Goal: Task Accomplishment & Management: Complete application form

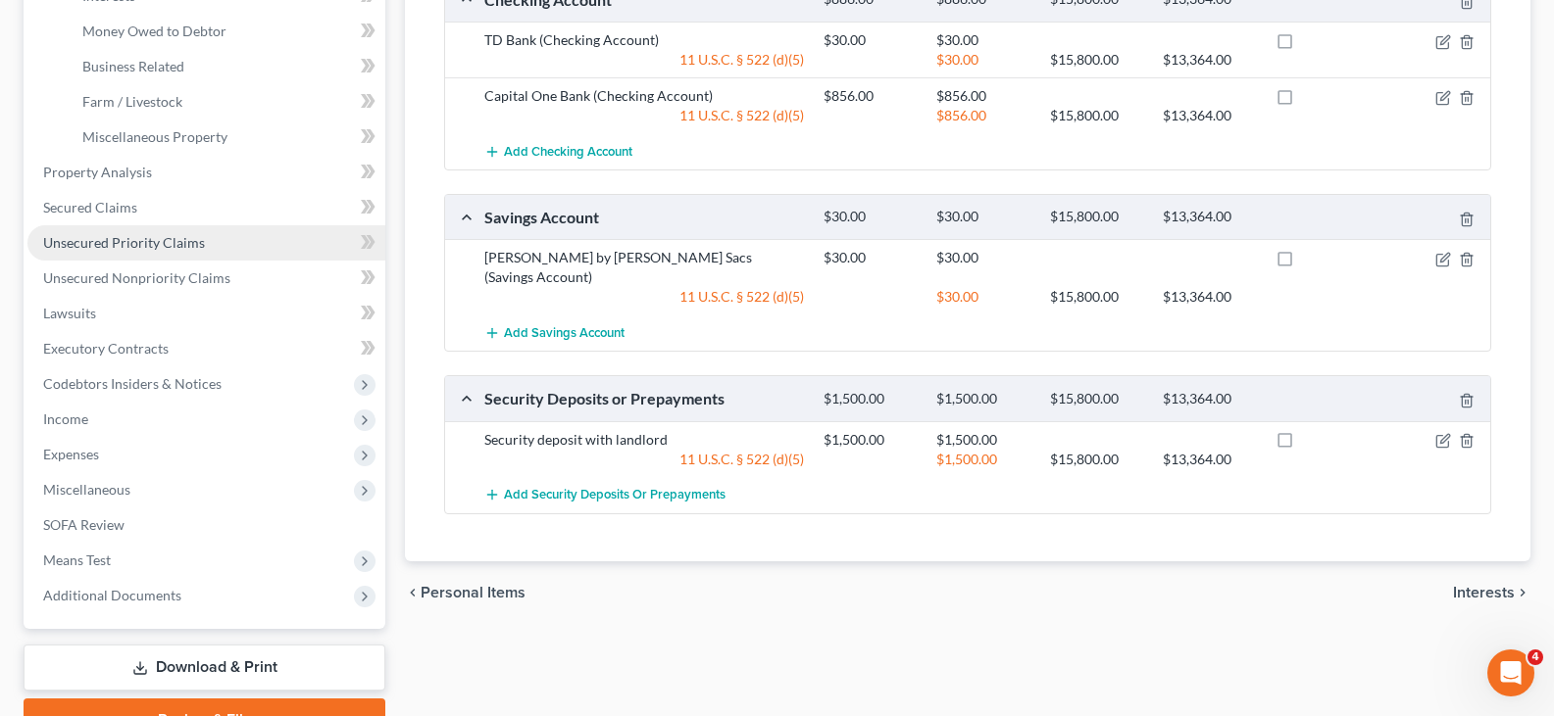
scroll to position [580, 0]
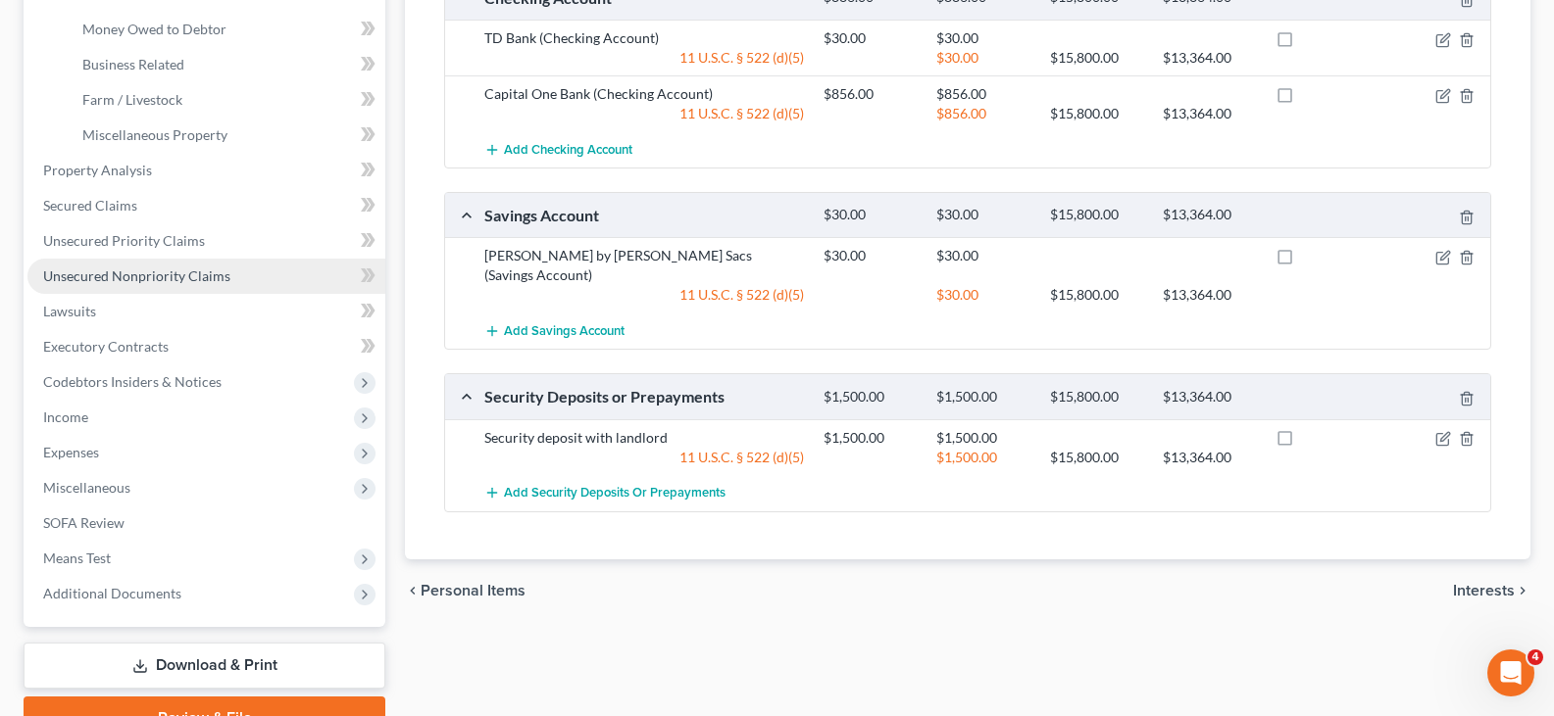
click at [133, 280] on span "Unsecured Nonpriority Claims" at bounding box center [136, 276] width 187 height 17
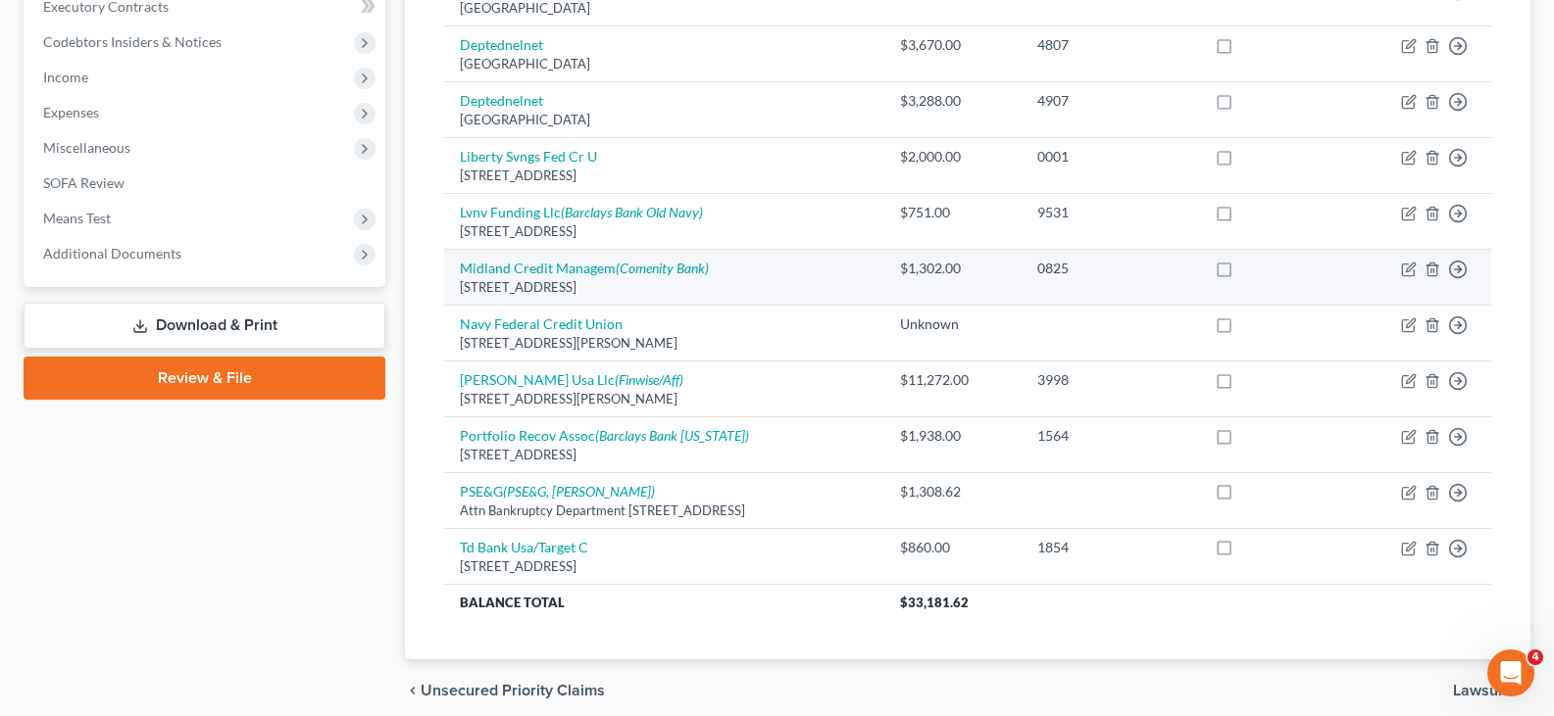
scroll to position [588, 0]
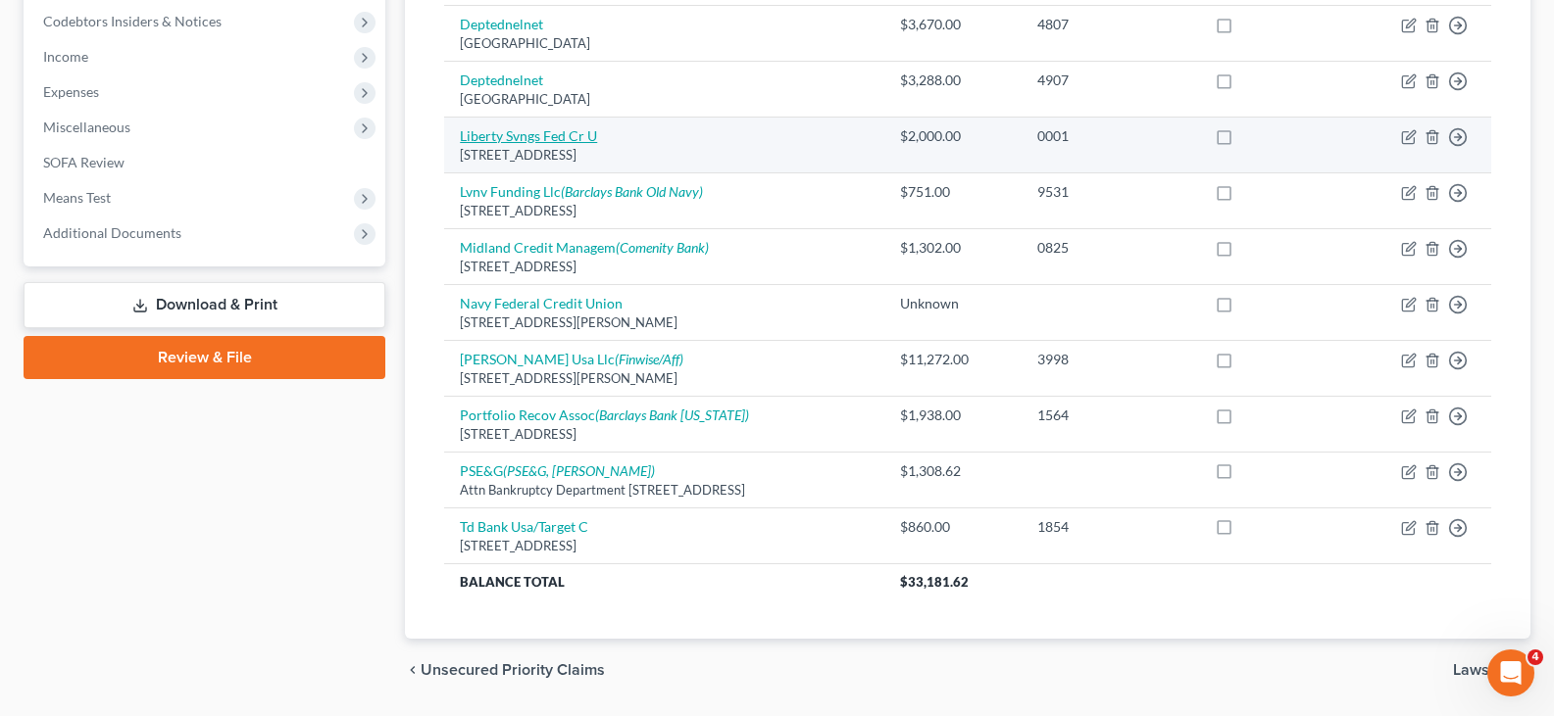
click at [513, 134] on link "Liberty Svngs Fed Cr U" at bounding box center [528, 135] width 137 height 17
select select "33"
select select "2"
select select "0"
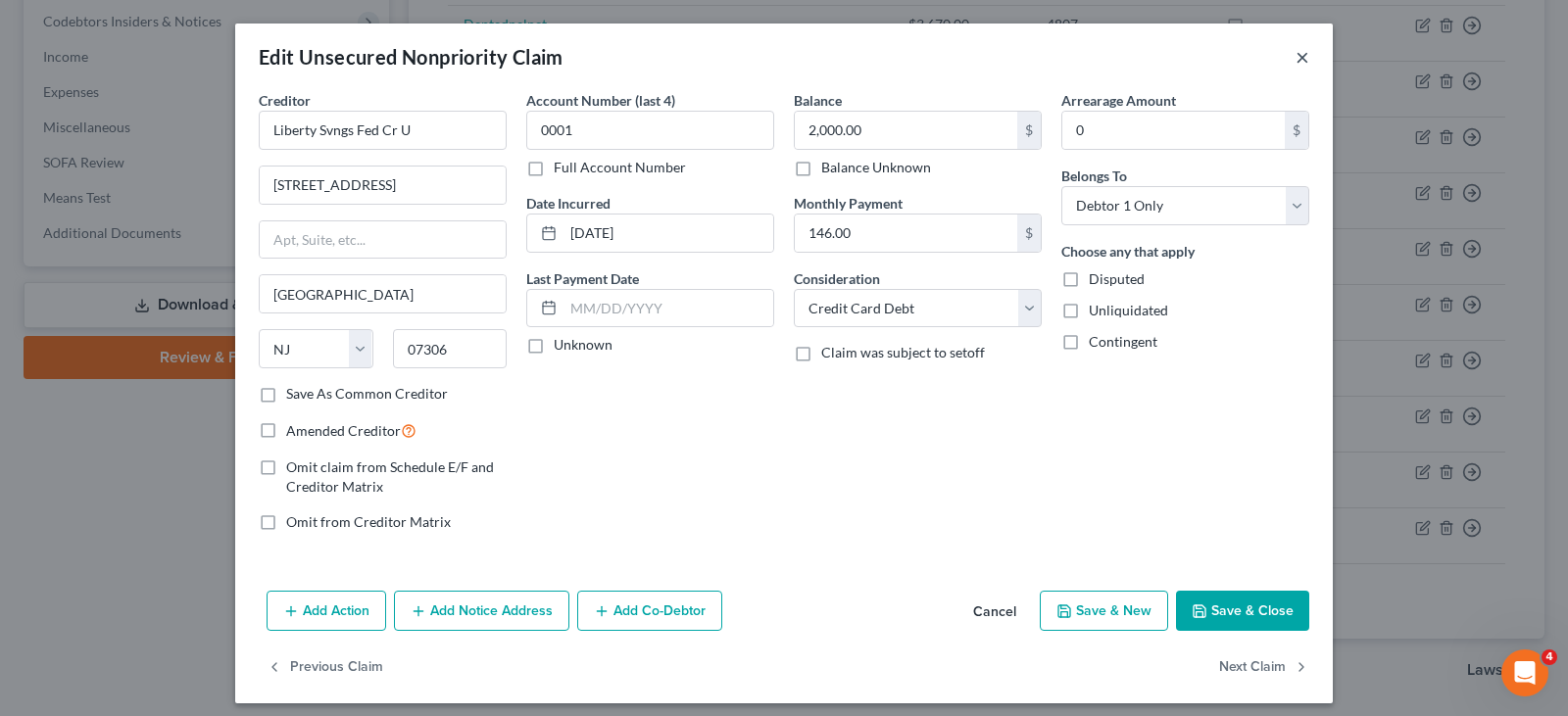
click at [1297, 54] on button "×" at bounding box center [1303, 57] width 14 height 24
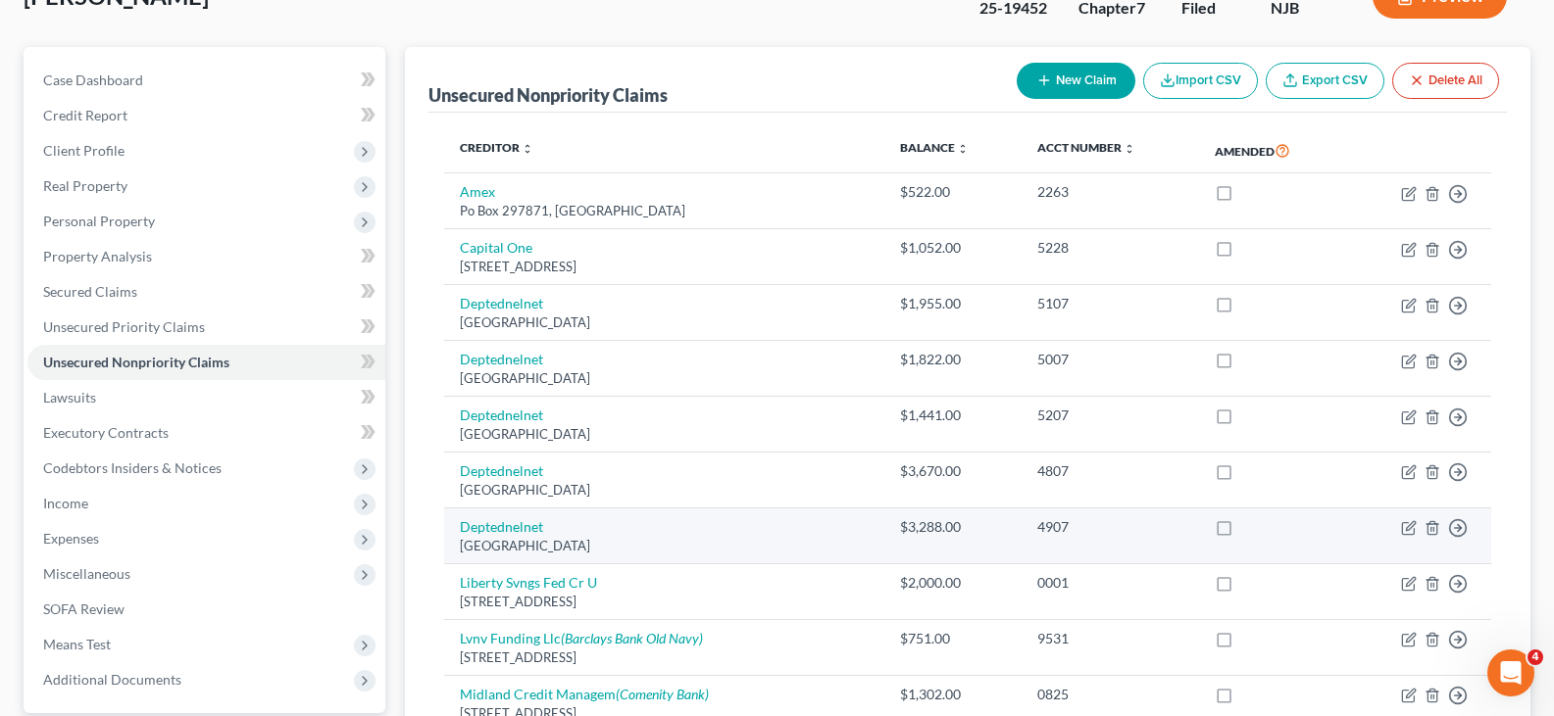
scroll to position [392, 0]
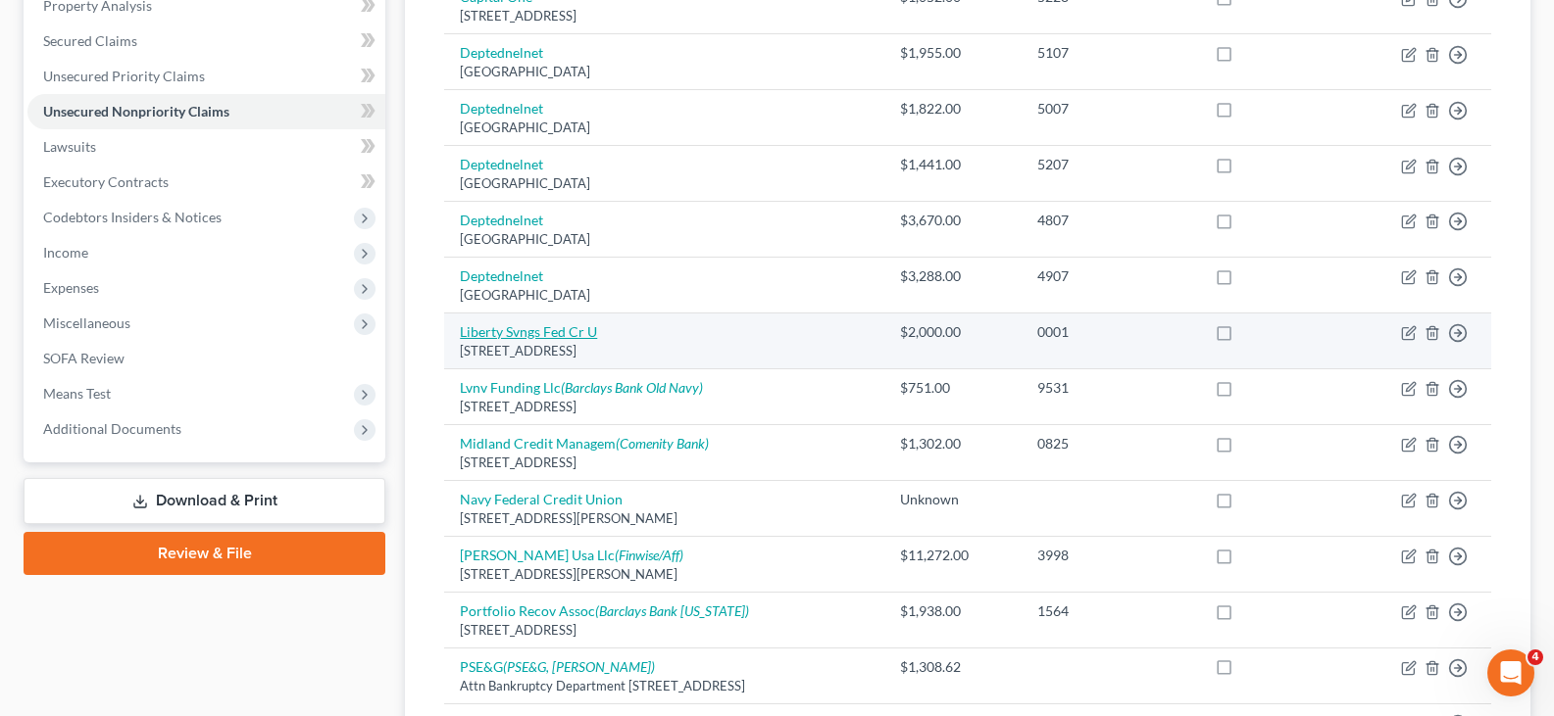
click at [578, 330] on link "Liberty Svngs Fed Cr U" at bounding box center [528, 331] width 137 height 17
select select "33"
select select "2"
select select "0"
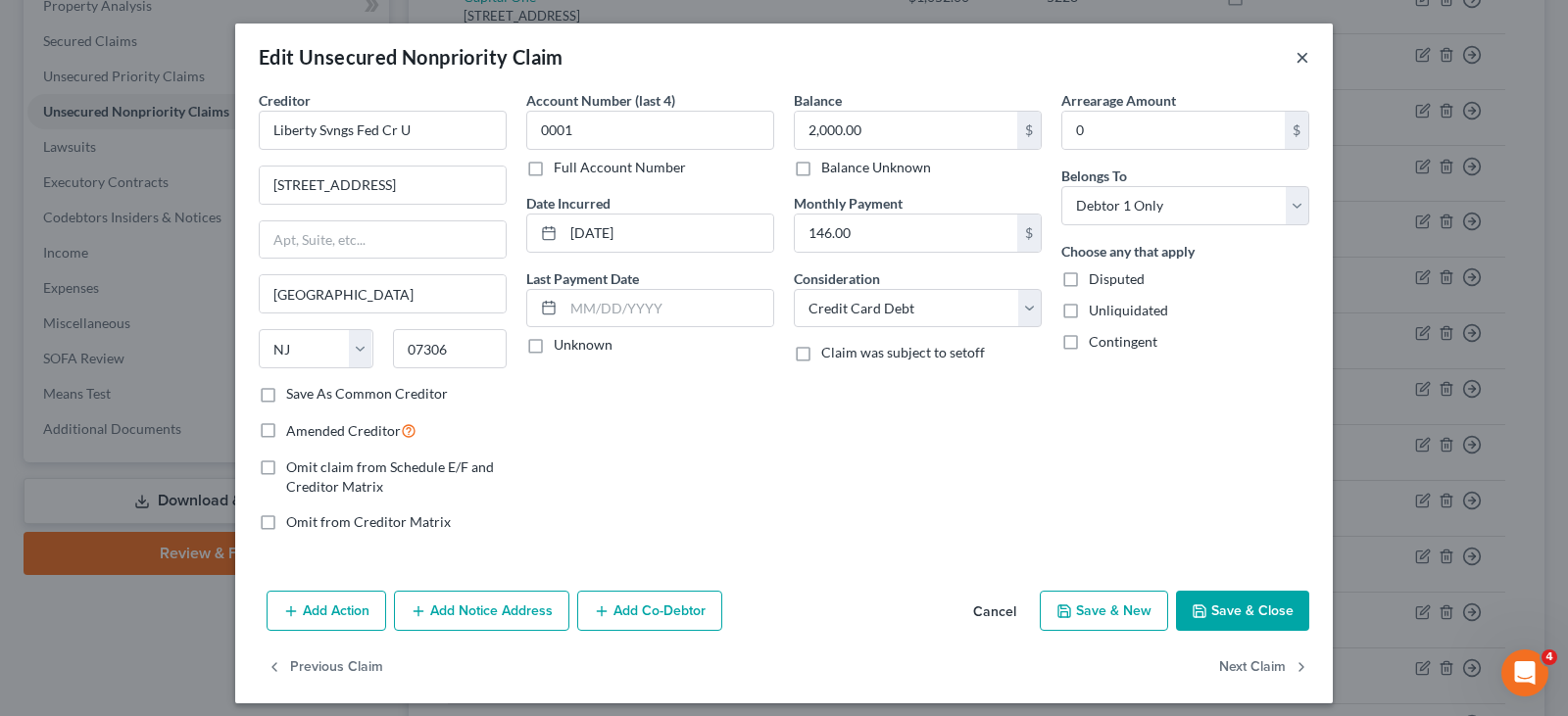
click at [1296, 59] on button "×" at bounding box center [1303, 57] width 14 height 24
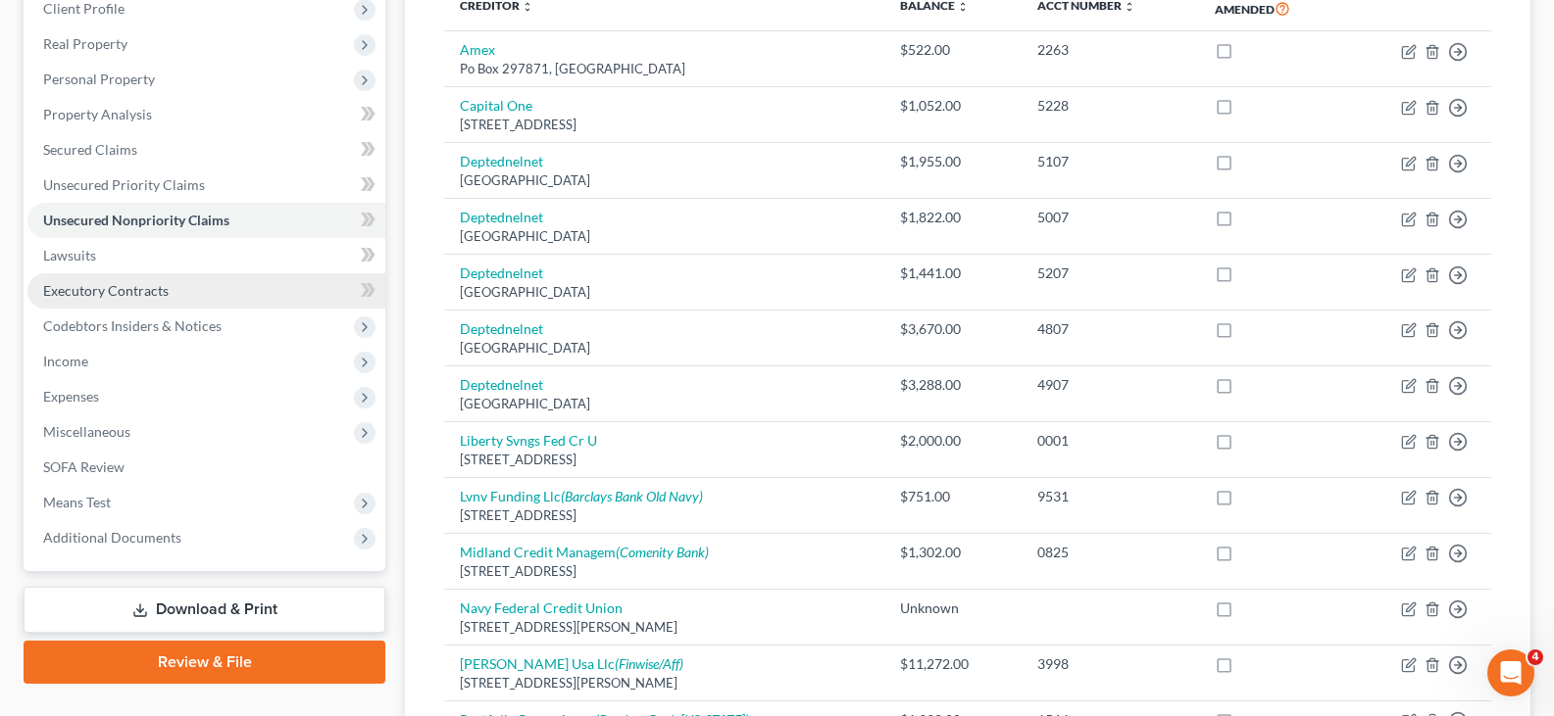
scroll to position [294, 0]
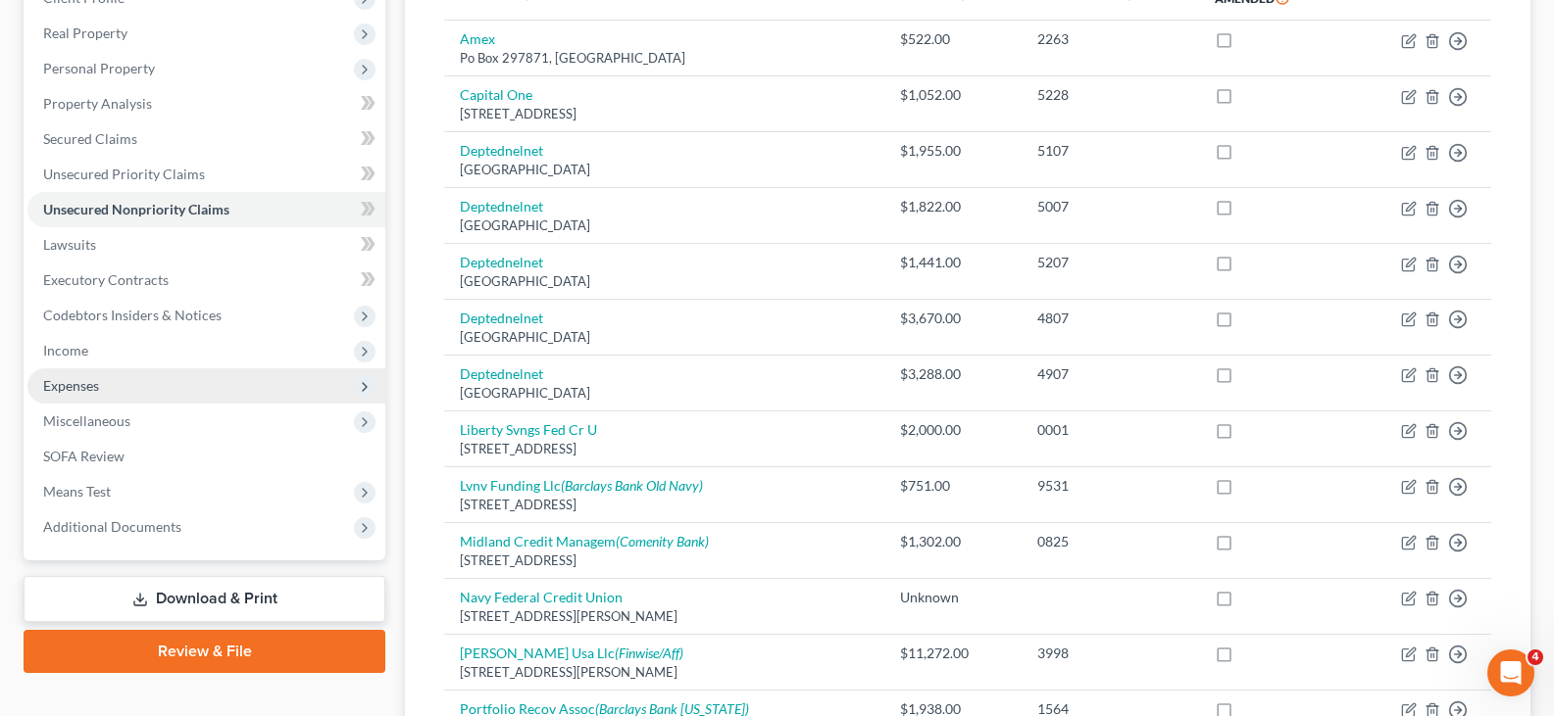
click at [74, 384] on span "Expenses" at bounding box center [71, 385] width 56 height 17
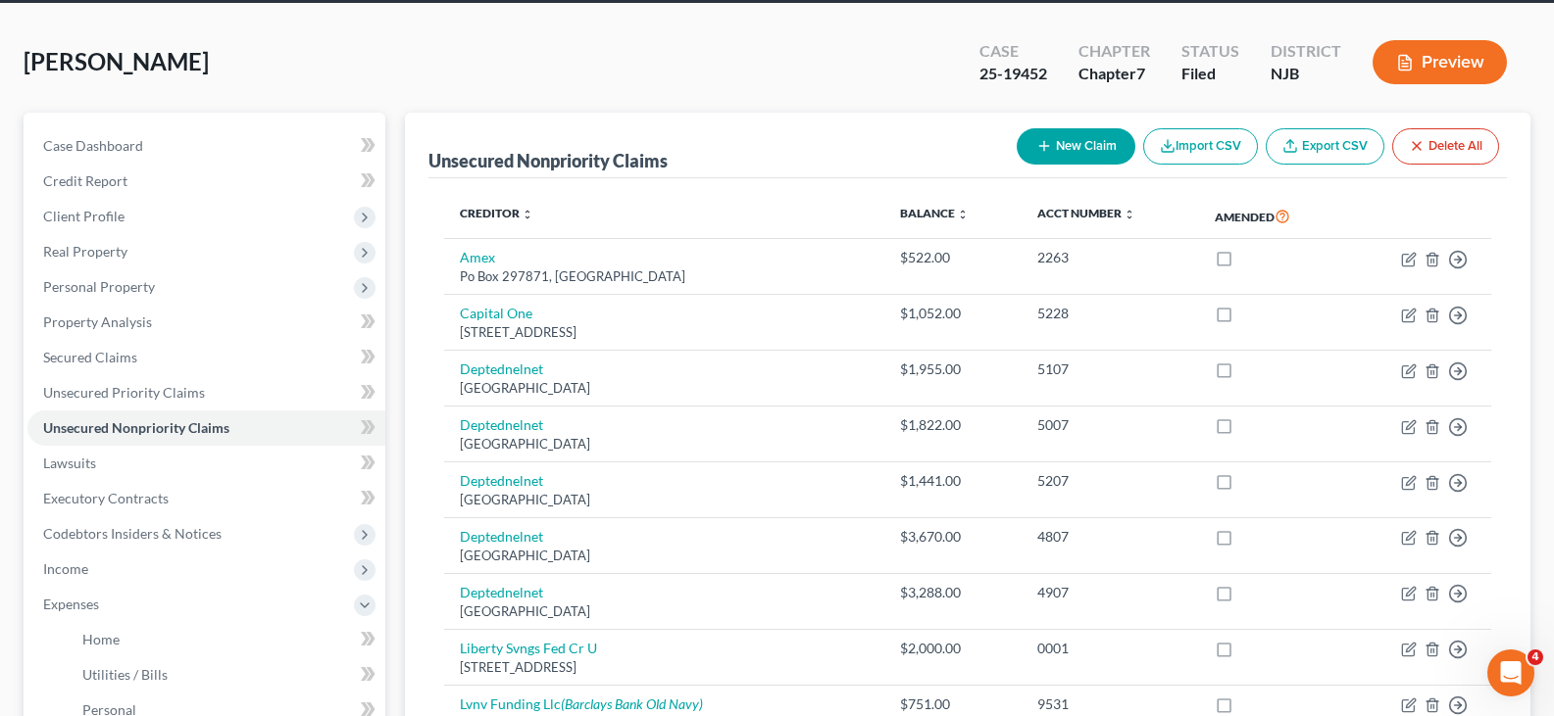
scroll to position [0, 0]
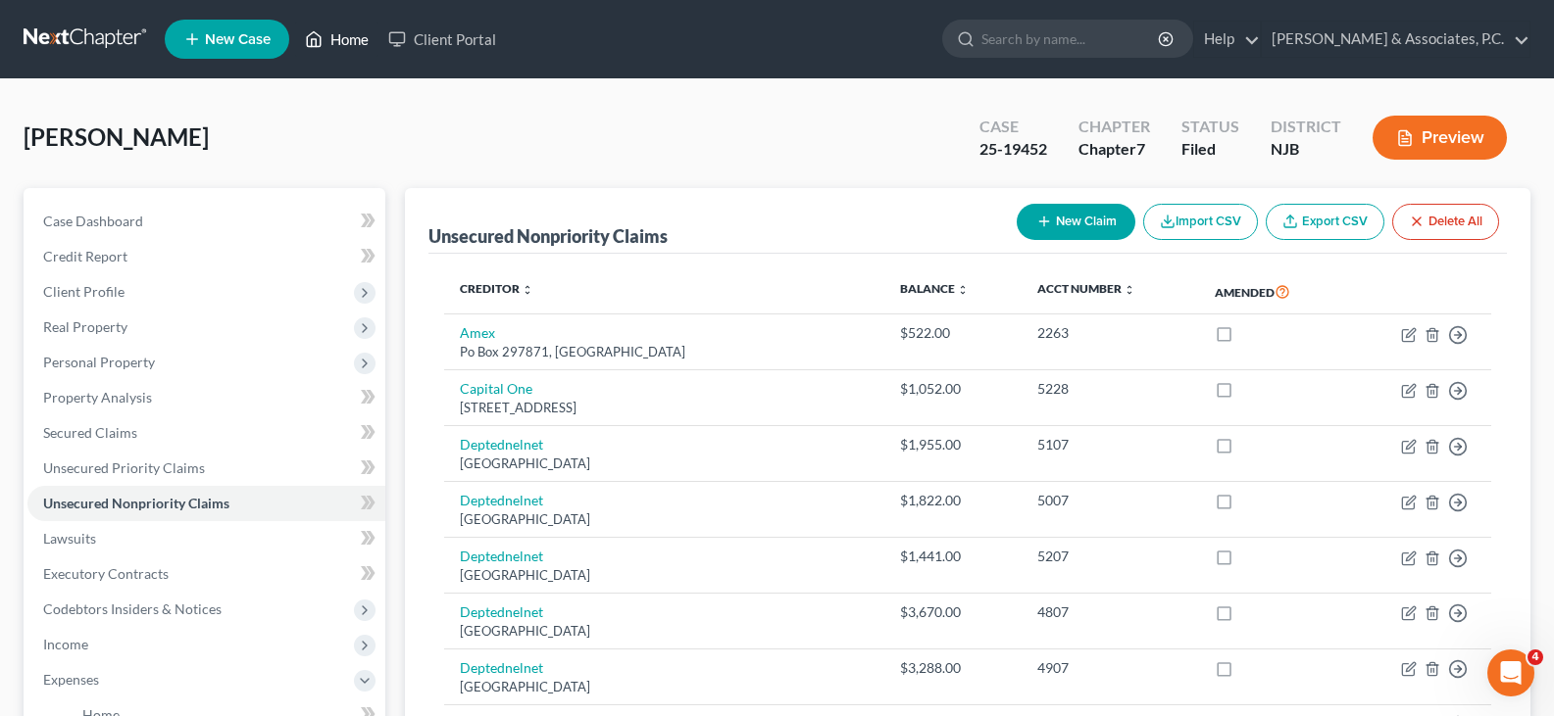
click at [346, 37] on link "Home" at bounding box center [336, 39] width 83 height 35
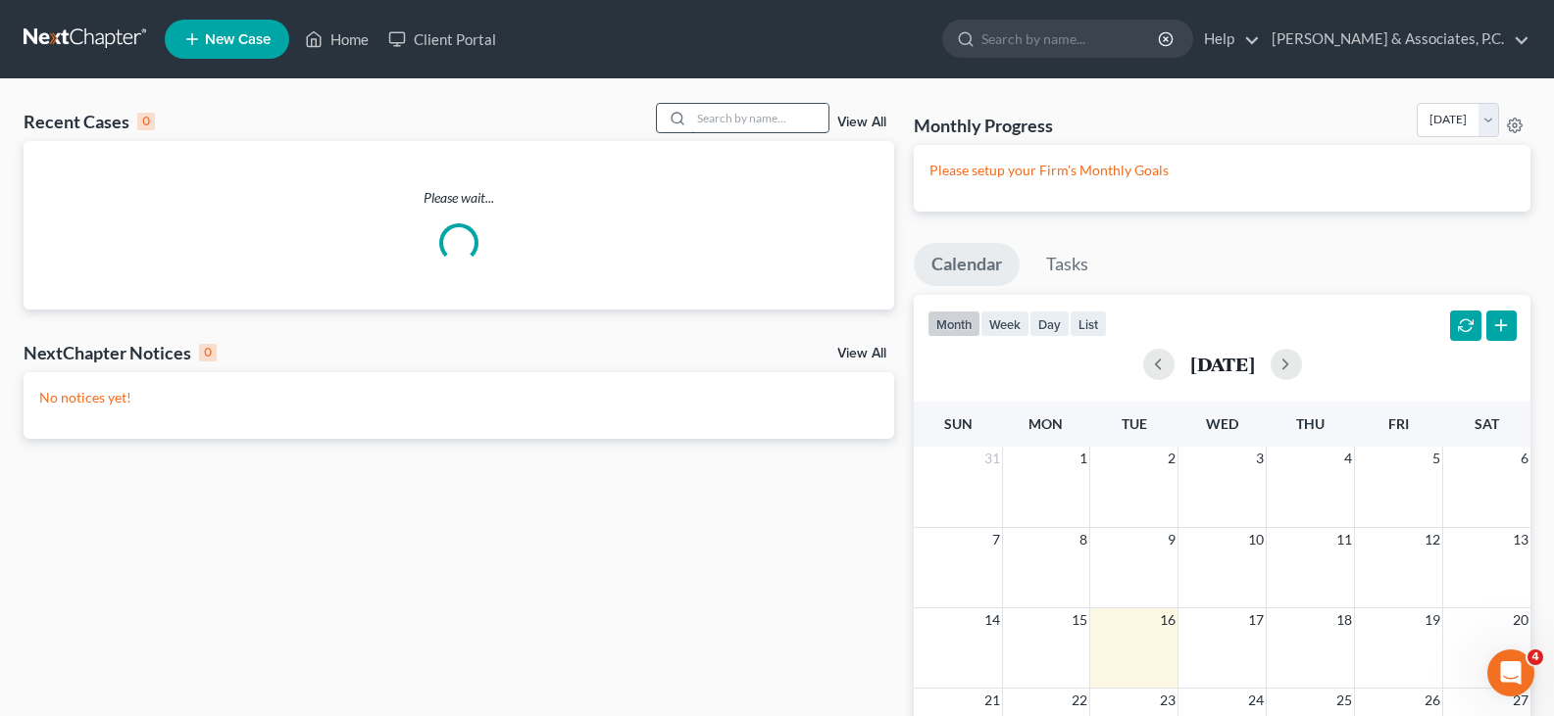
click at [786, 109] on input "search" at bounding box center [759, 118] width 137 height 28
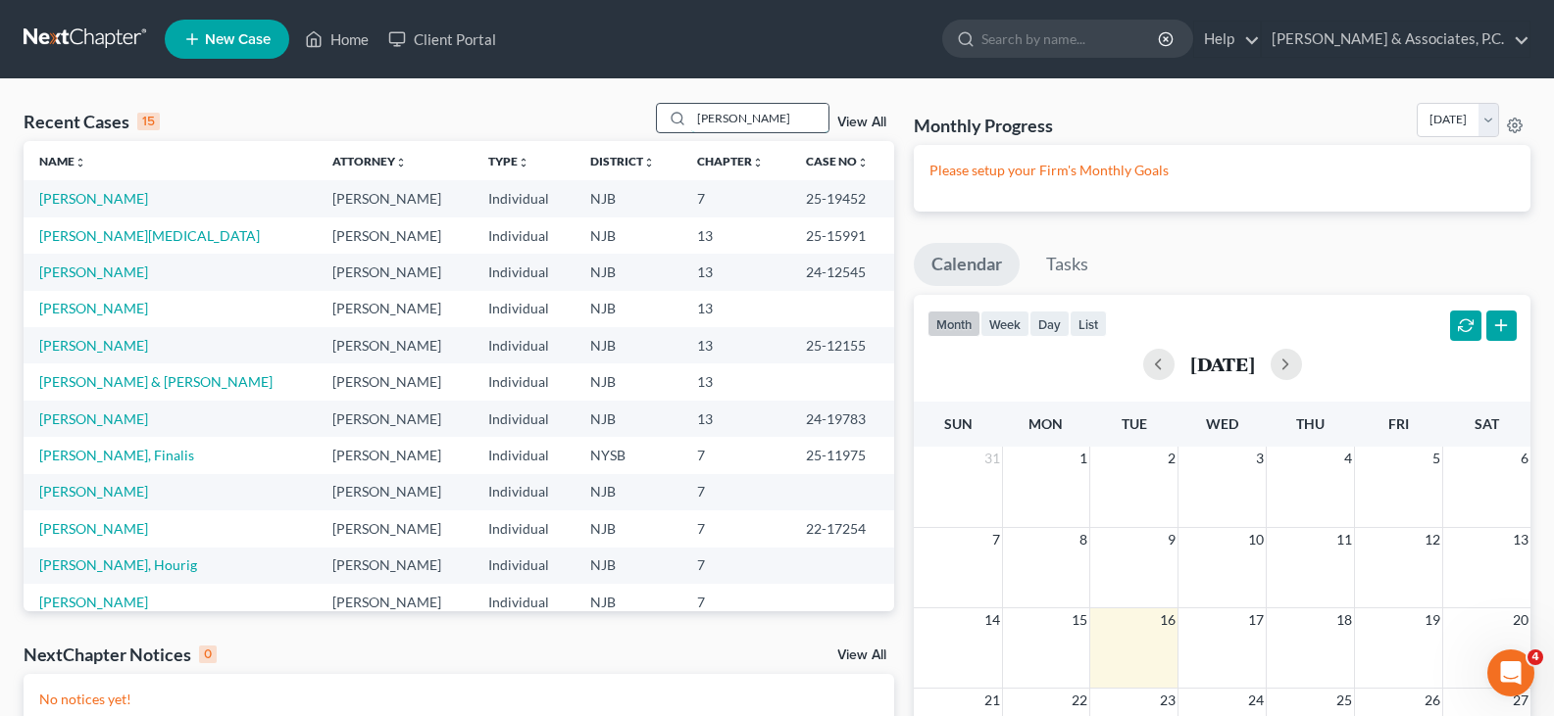
type input "[PERSON_NAME]"
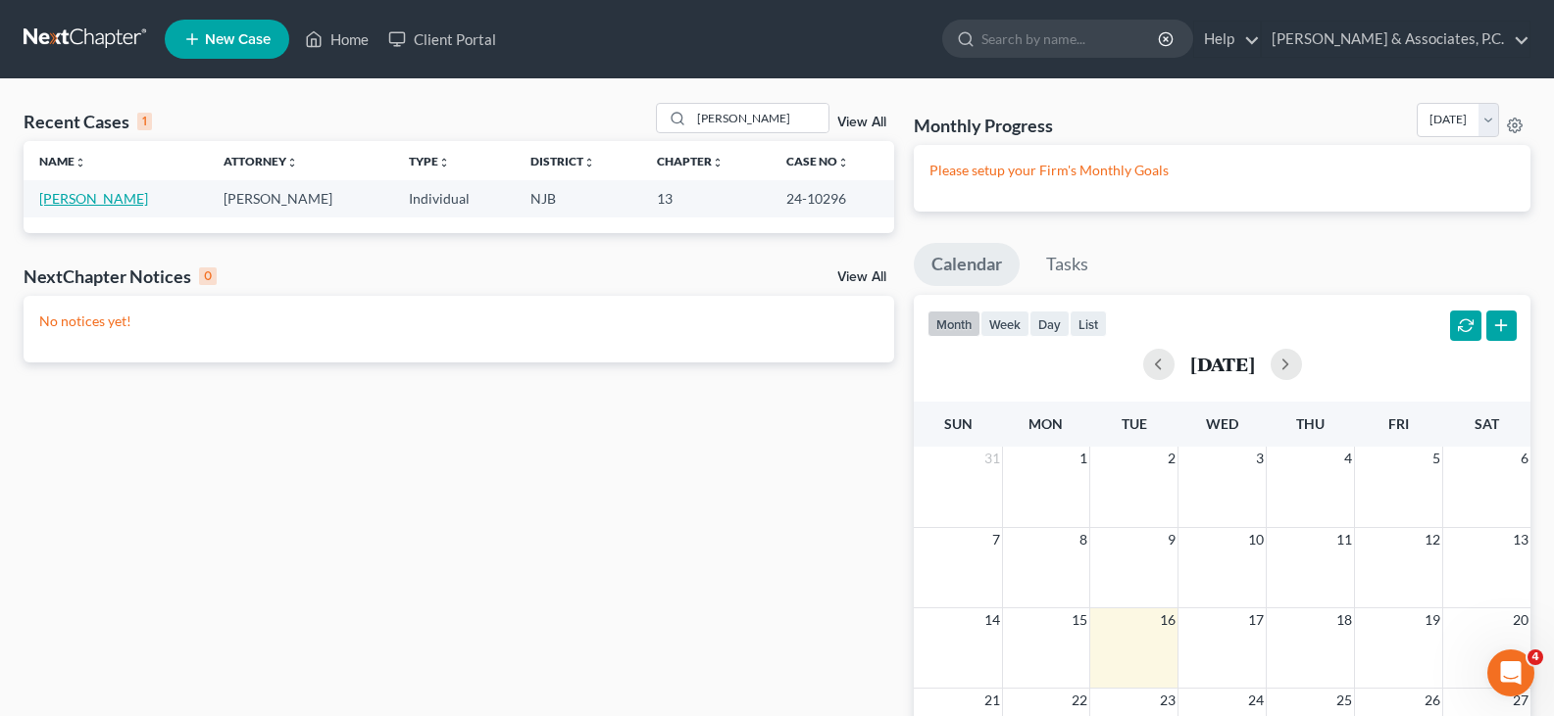
click at [111, 198] on link "[PERSON_NAME]" at bounding box center [93, 198] width 109 height 17
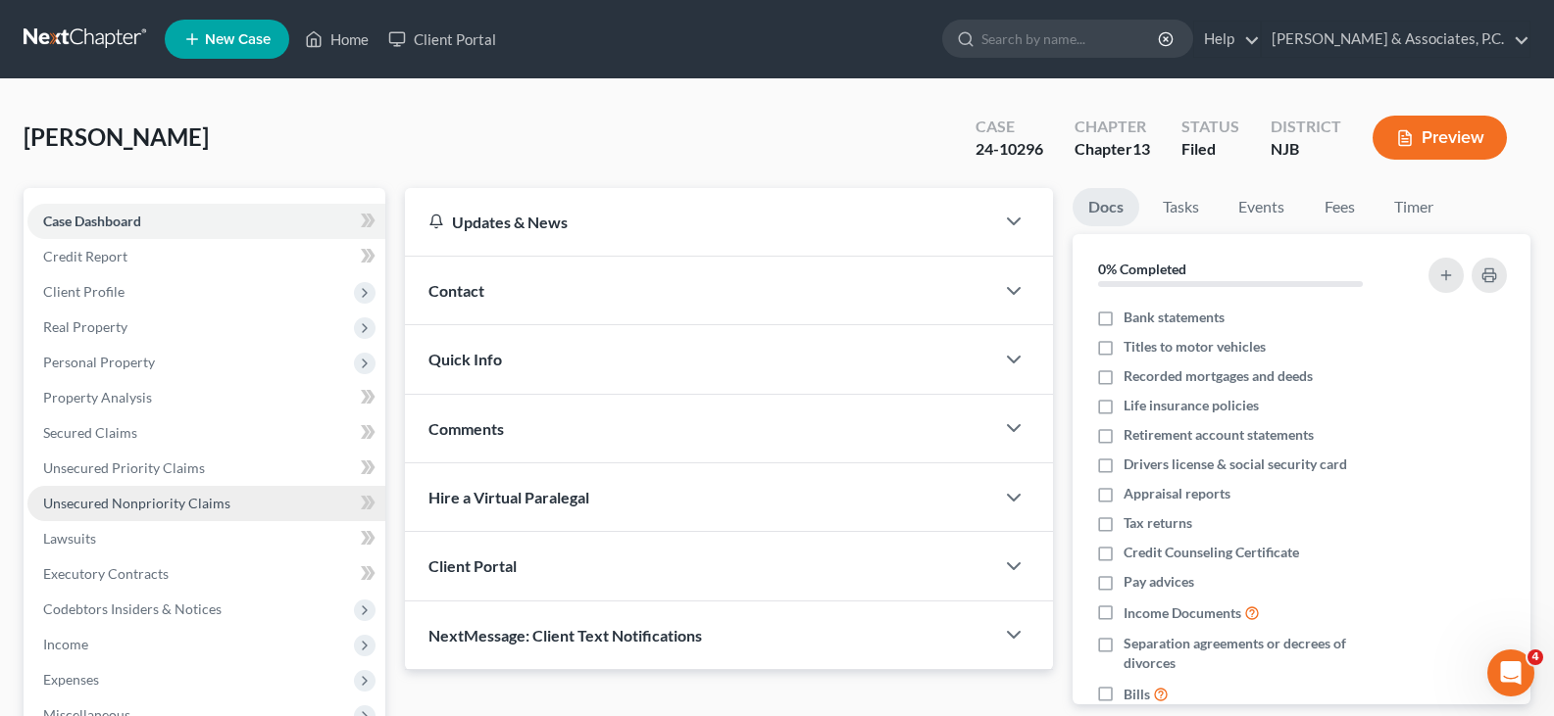
click at [170, 504] on span "Unsecured Nonpriority Claims" at bounding box center [136, 503] width 187 height 17
